Goal: Information Seeking & Learning: Learn about a topic

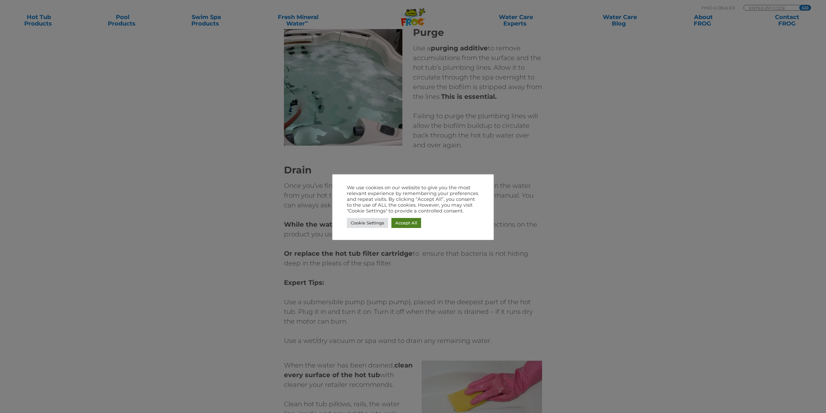
click at [414, 225] on link "Accept All" at bounding box center [407, 223] width 30 height 10
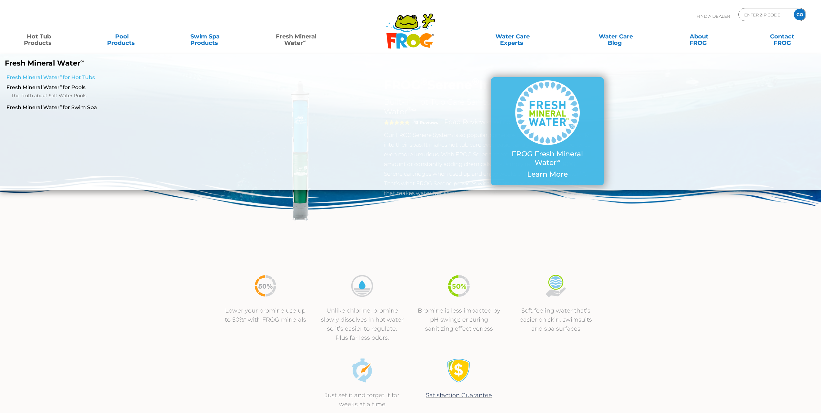
click at [75, 78] on link "Fresh Mineral Water ∞ for Hot Tubs" at bounding box center [139, 77] width 267 height 7
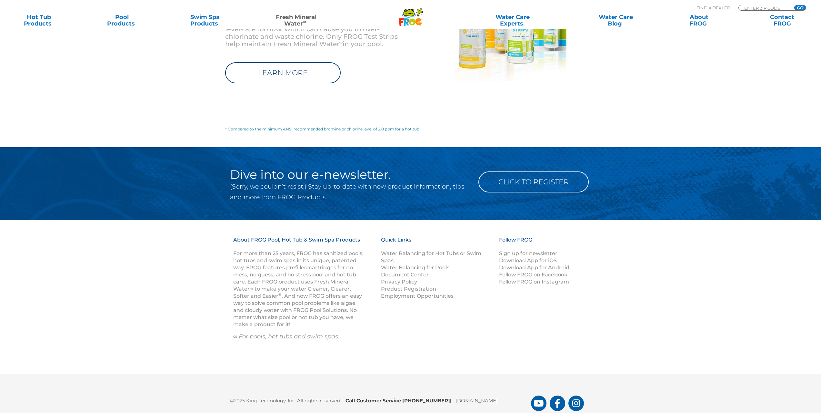
scroll to position [856, 0]
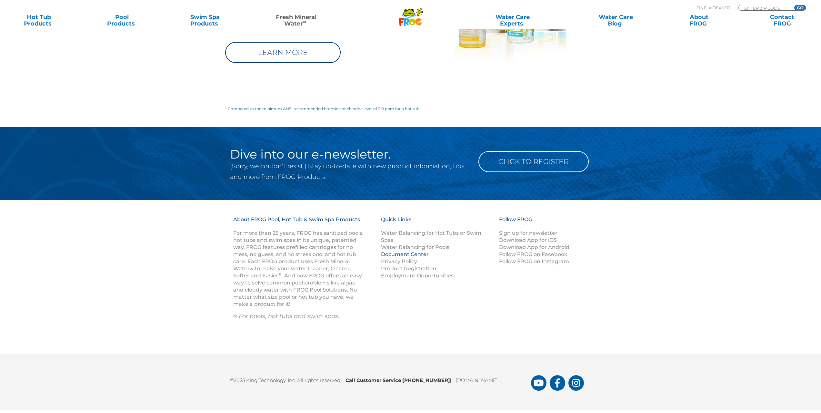
click at [423, 251] on link "Document Center" at bounding box center [405, 254] width 48 height 6
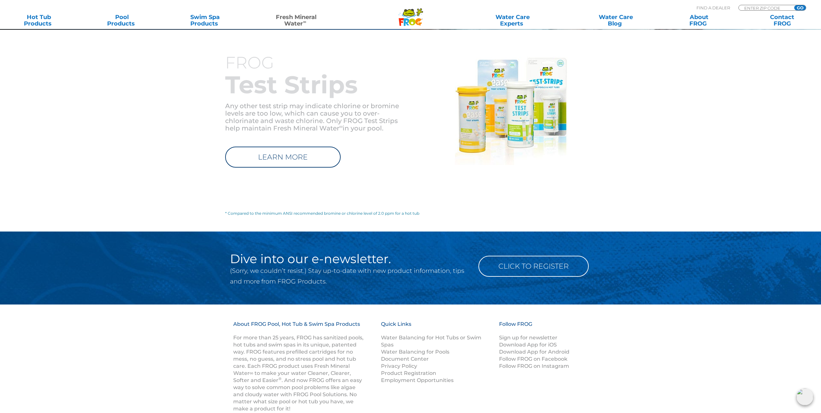
scroll to position [469, 0]
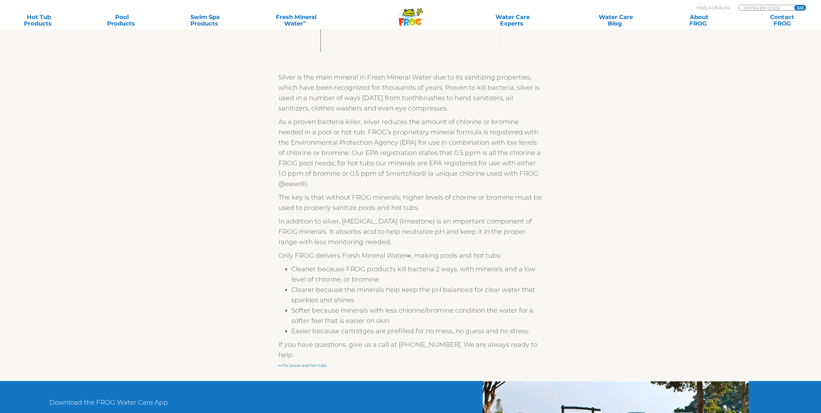
scroll to position [603, 0]
